Goal: Information Seeking & Learning: Learn about a topic

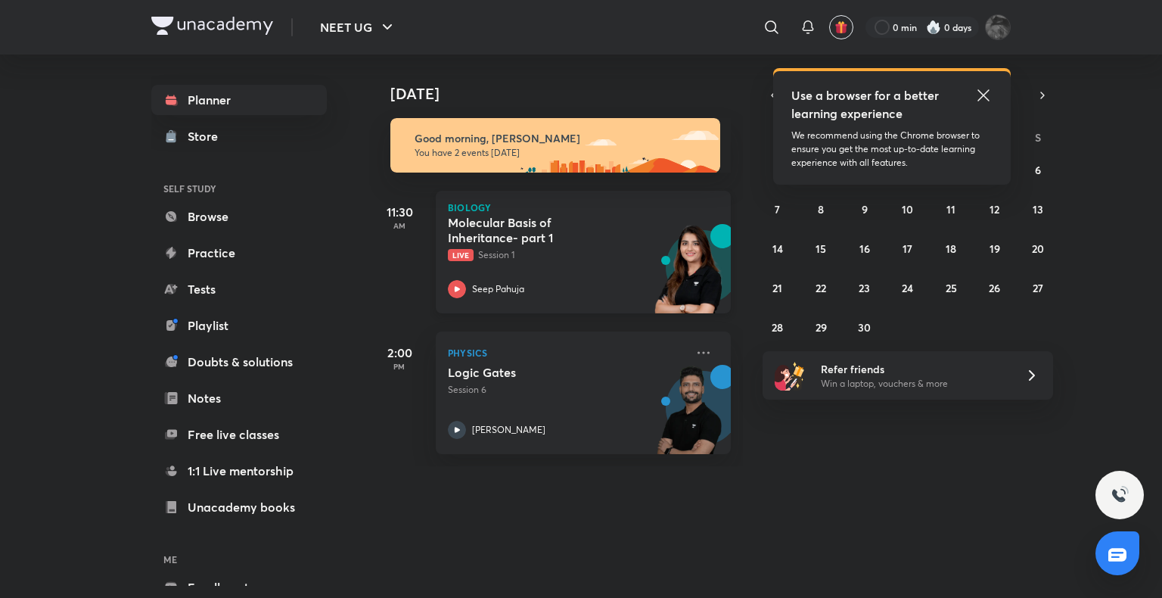
click at [467, 292] on div "Seep Pahuja" at bounding box center [567, 289] width 238 height 18
